Goal: Task Accomplishment & Management: Use online tool/utility

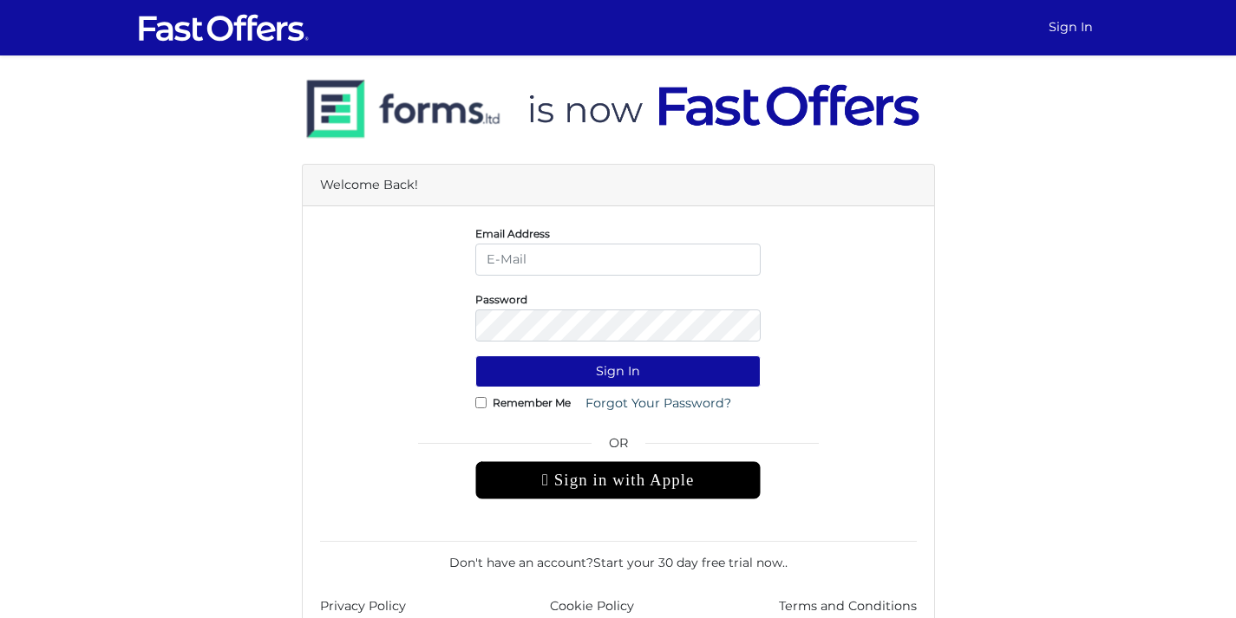
click at [522, 257] on input "email" at bounding box center [617, 260] width 285 height 32
type input "shay@property.ca"
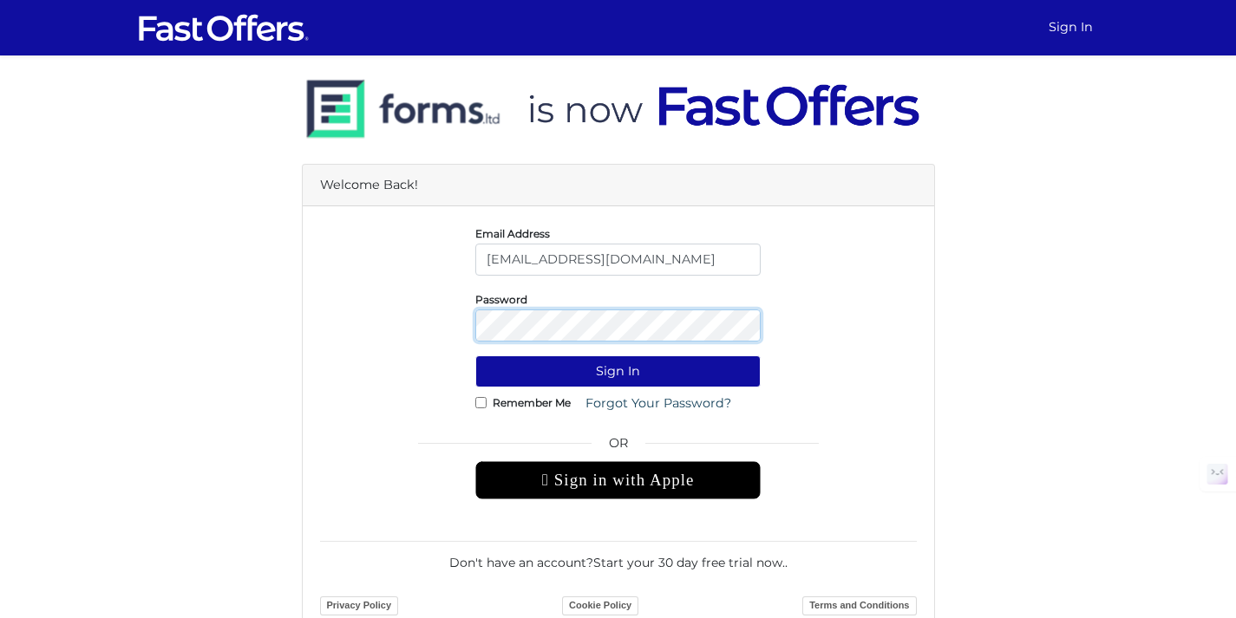
click at [475, 356] on button "Sign In" at bounding box center [617, 372] width 285 height 32
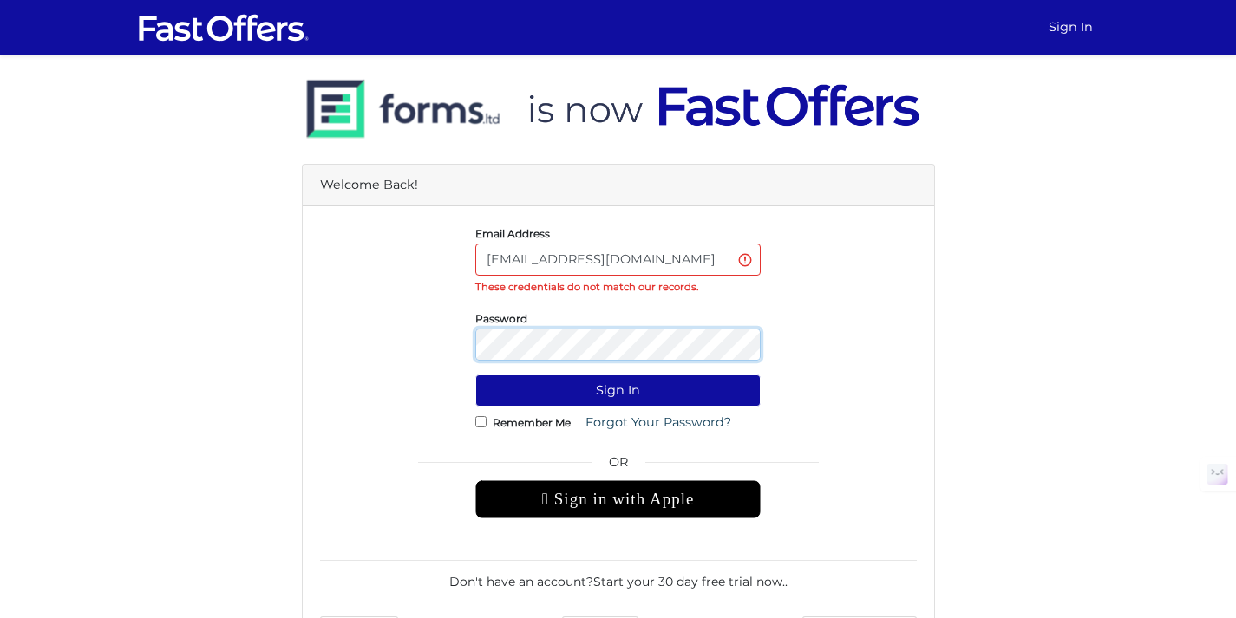
click at [475, 375] on button "Sign In" at bounding box center [617, 391] width 285 height 32
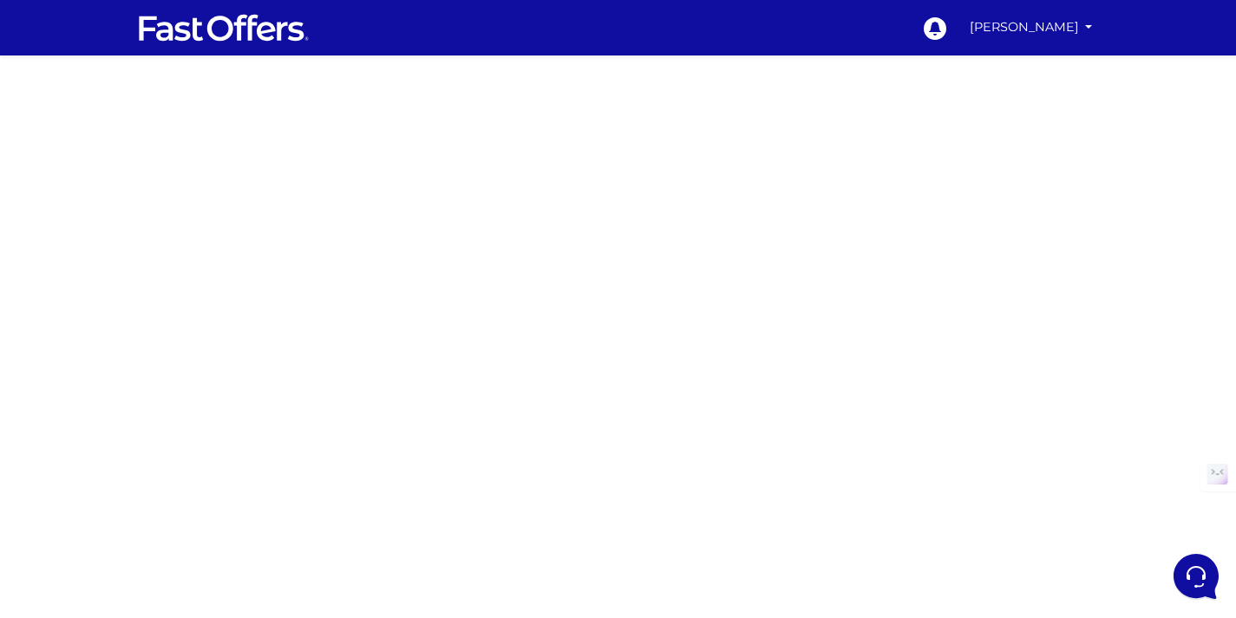
scroll to position [3, 0]
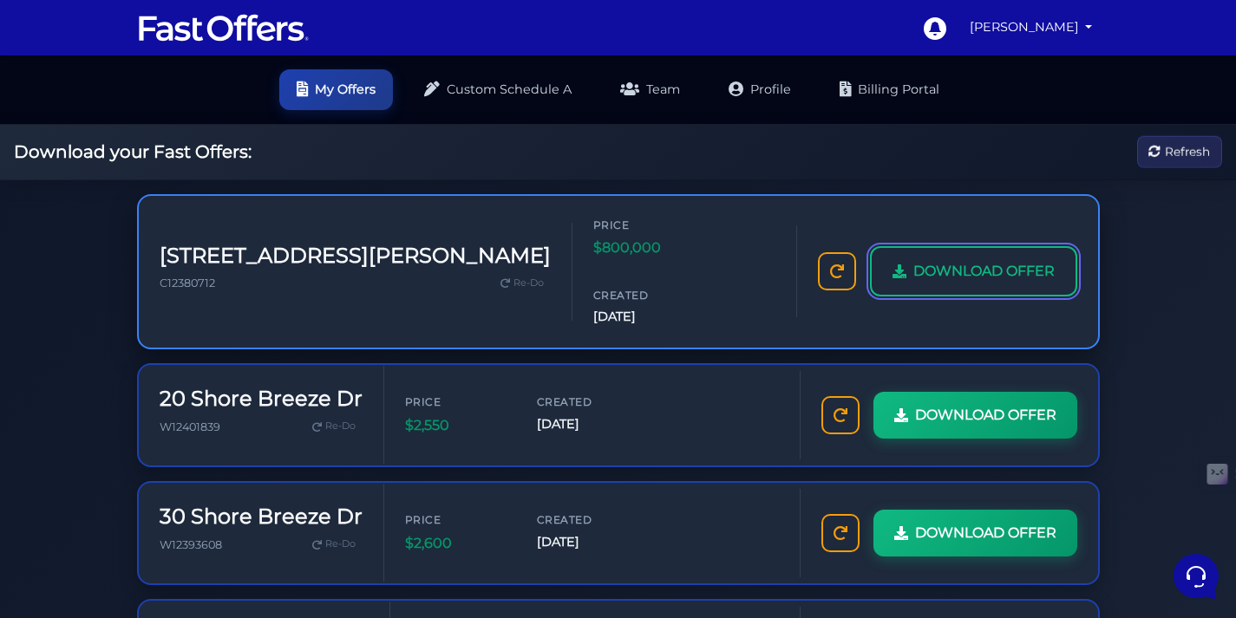
click at [899, 264] on icon at bounding box center [899, 271] width 14 height 14
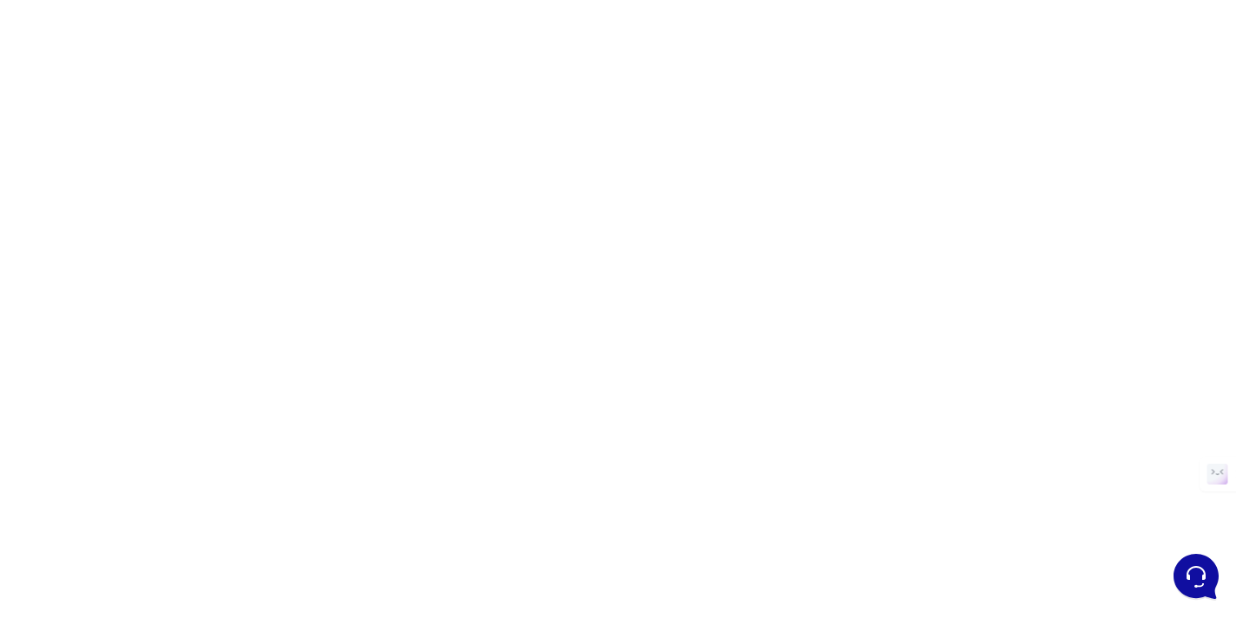
scroll to position [74, 0]
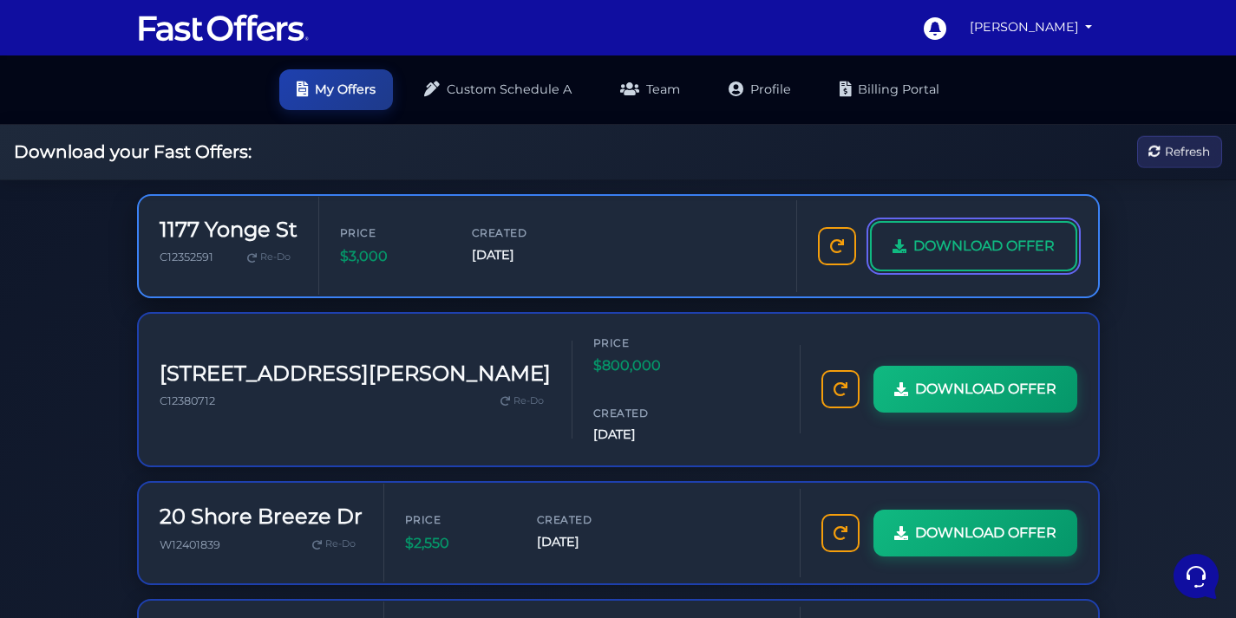
click at [983, 256] on span "DOWNLOAD OFFER" at bounding box center [983, 246] width 141 height 23
